Goal: Navigation & Orientation: Find specific page/section

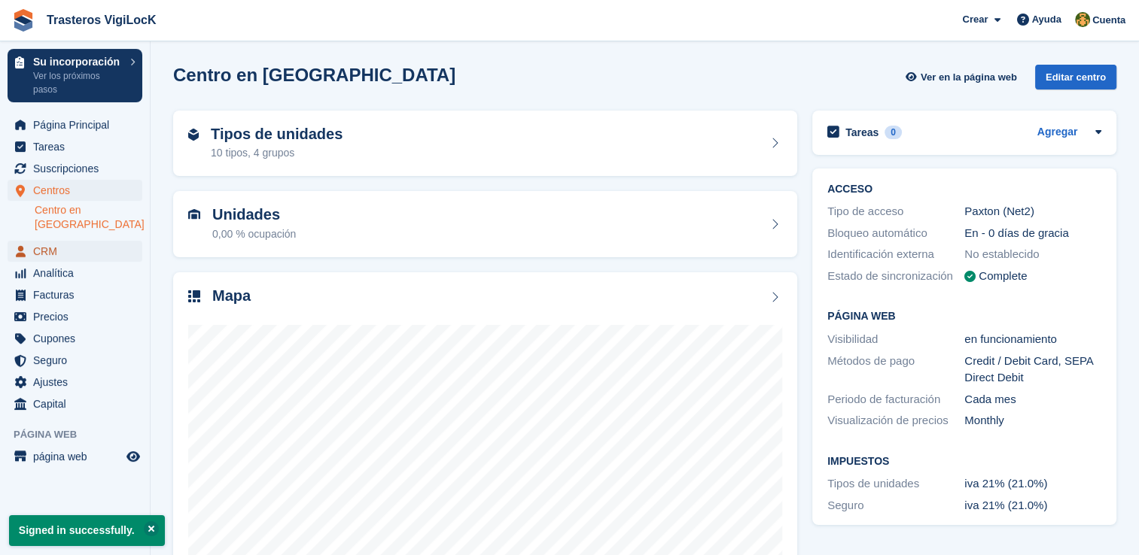
click at [40, 241] on span "CRM" at bounding box center [78, 251] width 90 height 21
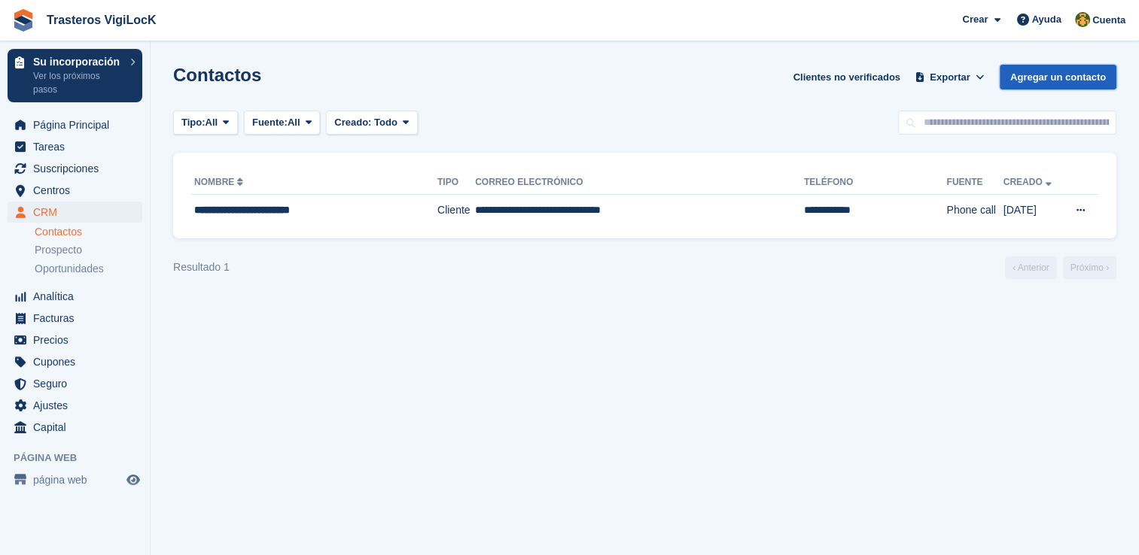
click at [1027, 75] on link "Agregar un contacto" at bounding box center [1058, 77] width 117 height 25
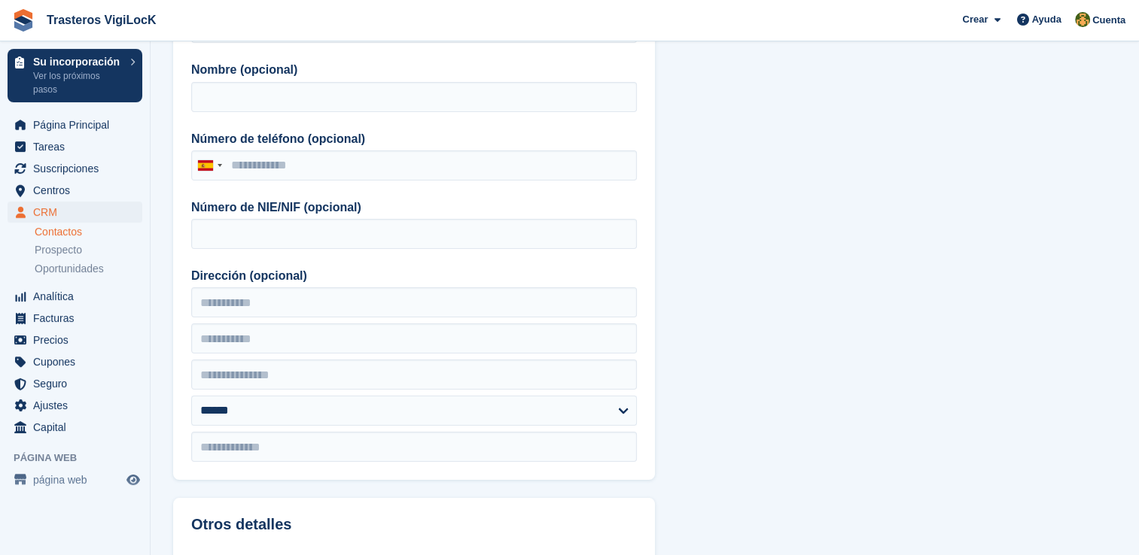
scroll to position [169, 0]
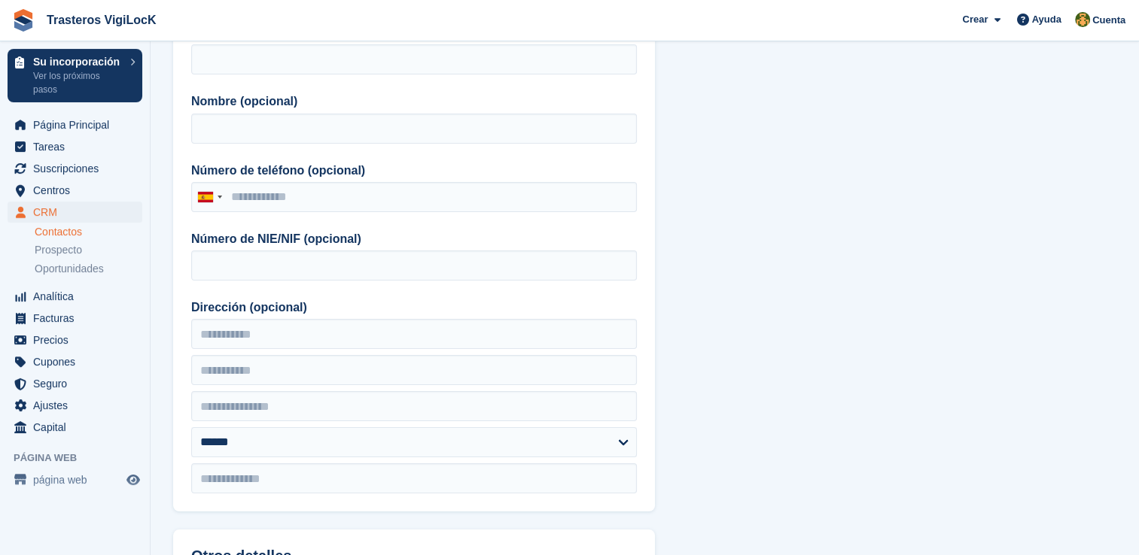
click at [72, 234] on link "Contactos" at bounding box center [89, 232] width 108 height 14
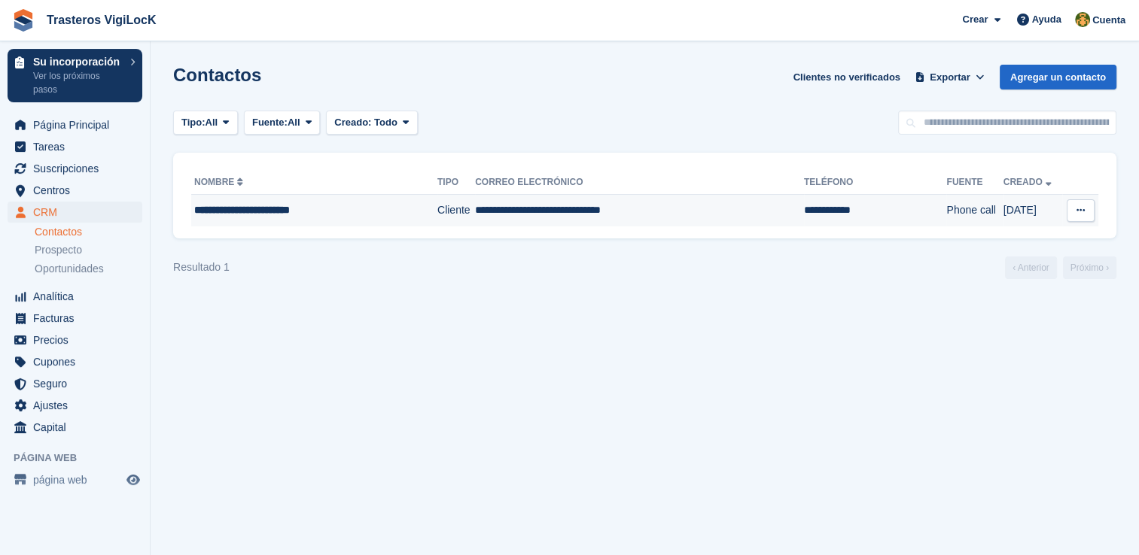
click at [615, 220] on td "**********" at bounding box center [639, 211] width 329 height 32
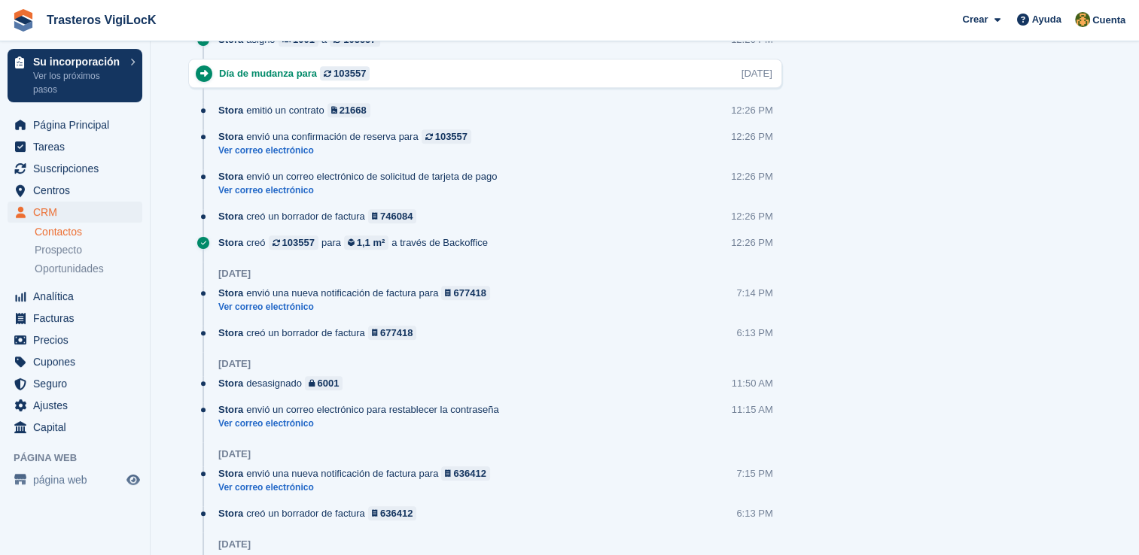
scroll to position [1758, 0]
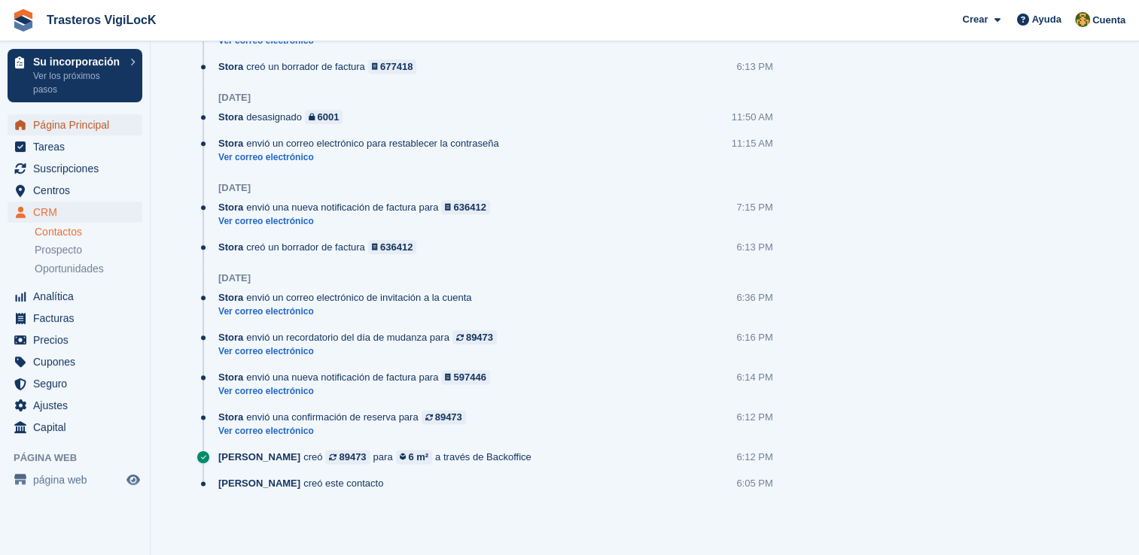
click at [96, 129] on span "Página Principal" at bounding box center [78, 124] width 90 height 21
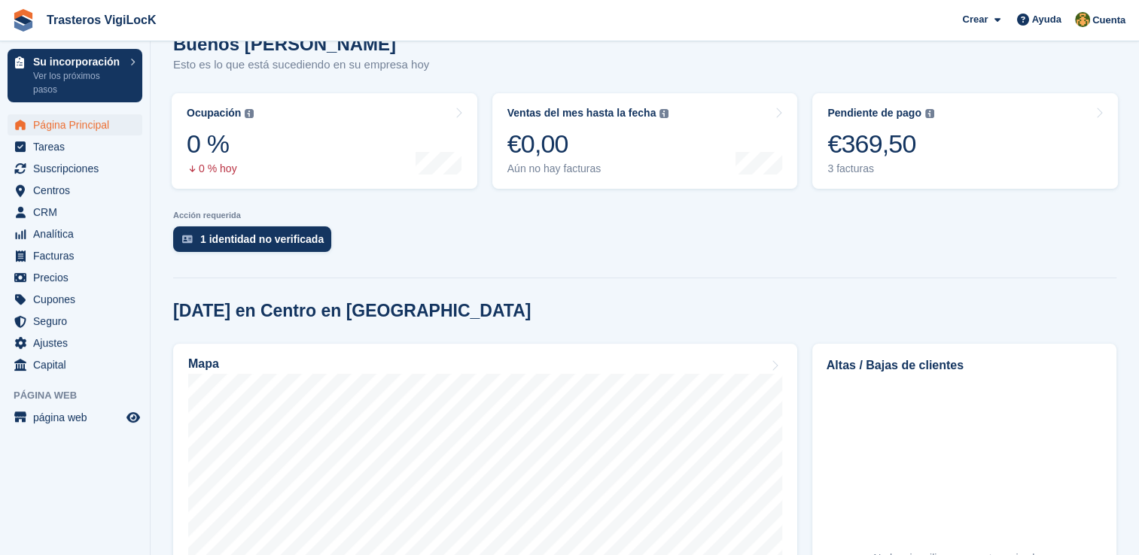
scroll to position [75, 0]
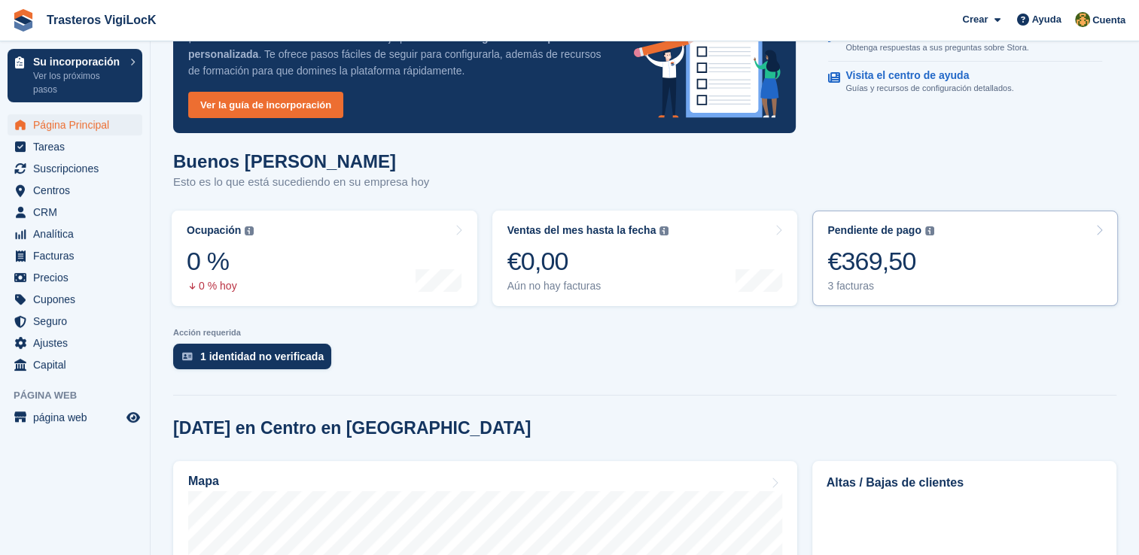
click at [949, 261] on link "Pendiente de pago El saldo total pendiente de todas las facturas abiertas. €369…" at bounding box center [965, 259] width 306 height 96
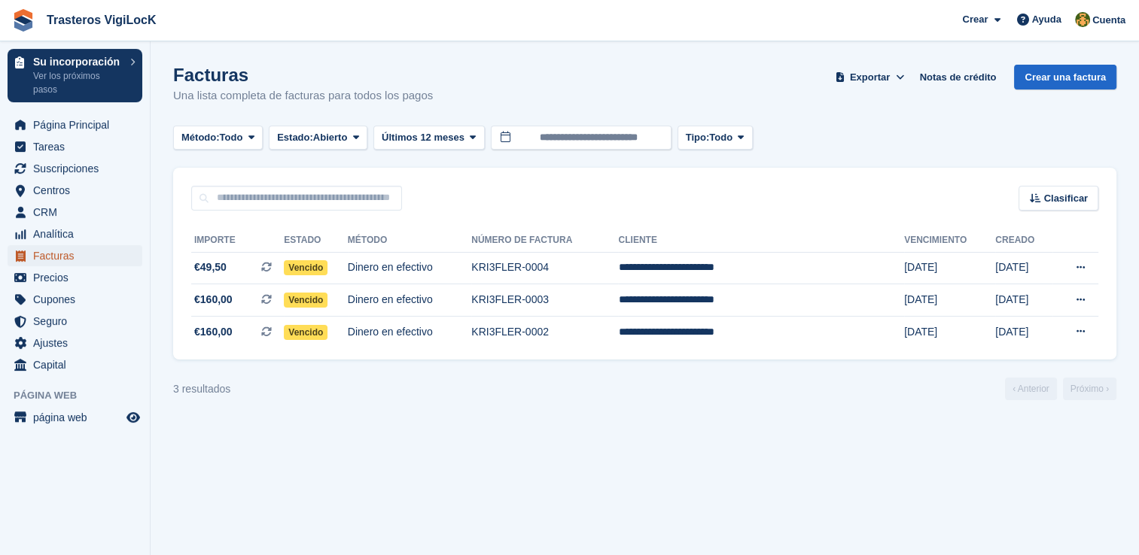
click at [94, 256] on span "Facturas" at bounding box center [78, 255] width 90 height 21
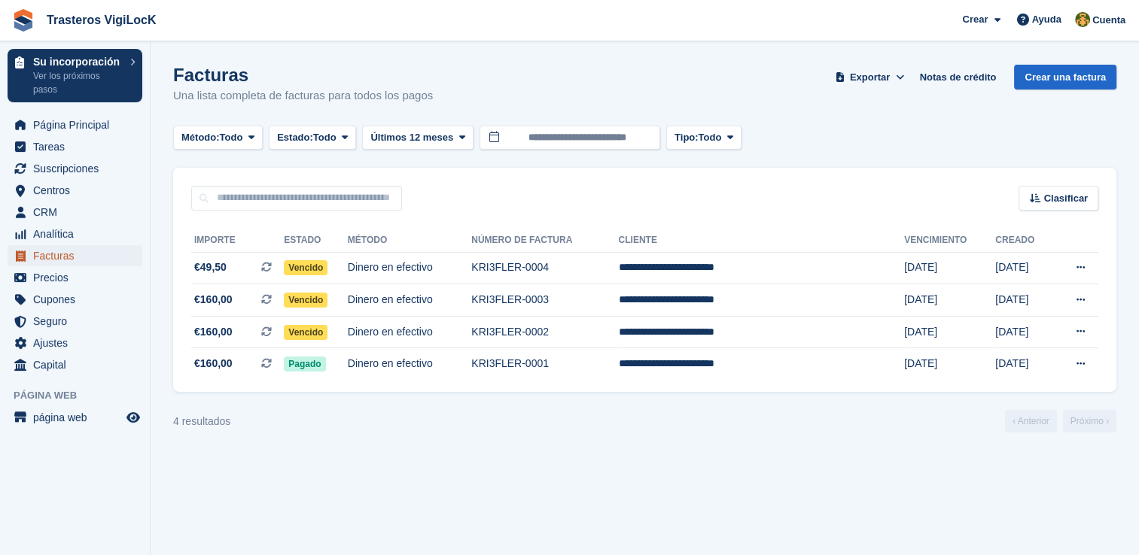
click at [94, 255] on span "Facturas" at bounding box center [78, 255] width 90 height 21
click at [53, 123] on span "Página Principal" at bounding box center [78, 124] width 90 height 21
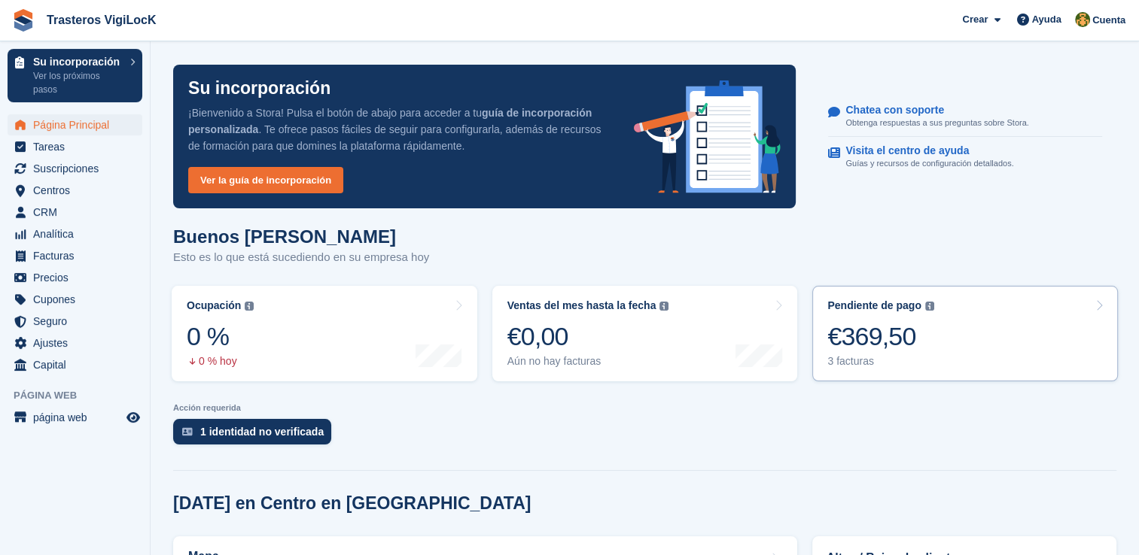
click at [963, 329] on link "Pendiente de pago El saldo total pendiente de todas las facturas abiertas. €369…" at bounding box center [965, 334] width 306 height 96
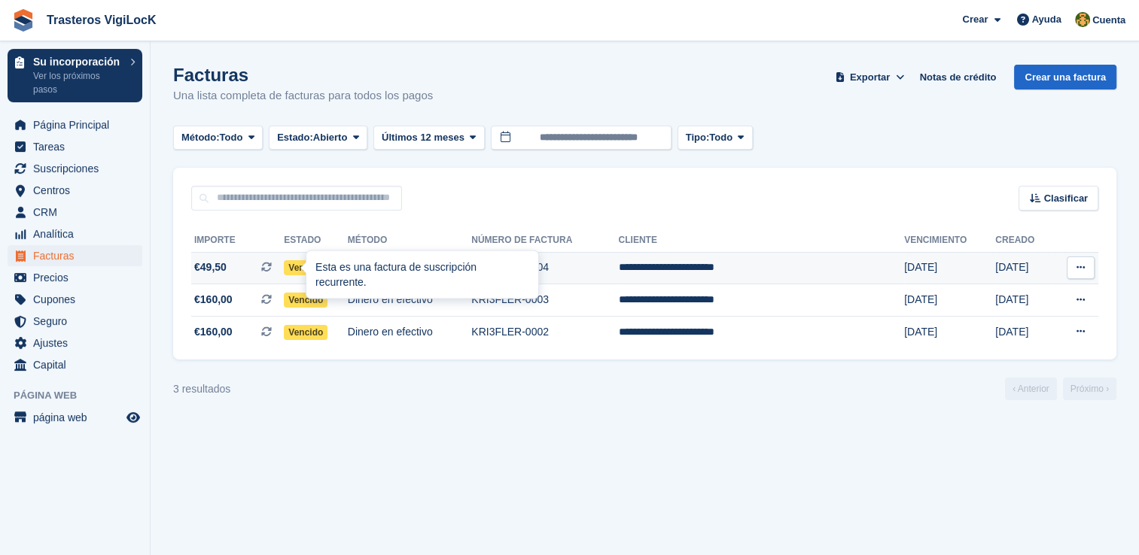
click at [460, 266] on div "Esta es una factura de suscripción recurrente." at bounding box center [422, 274] width 232 height 47
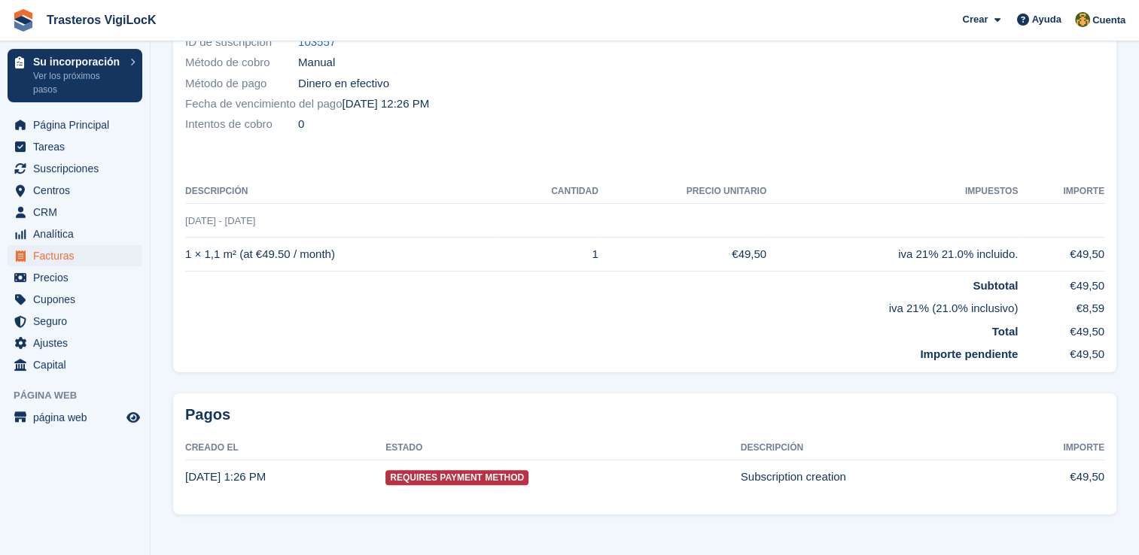
scroll to position [264, 0]
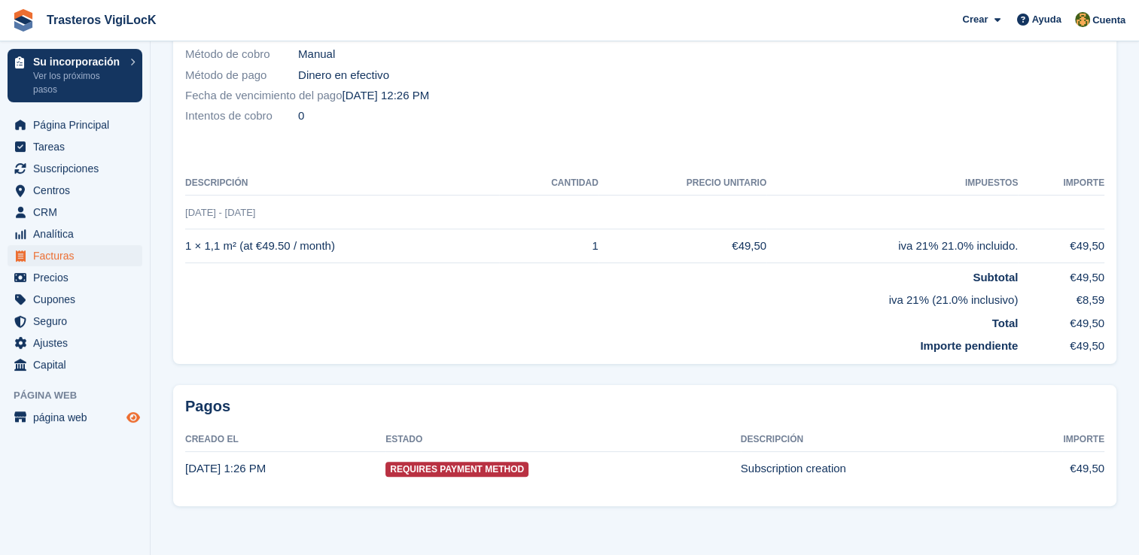
click at [132, 416] on icon "Vista previa de la tienda" at bounding box center [133, 418] width 14 height 12
